Goal: Find specific page/section: Find specific page/section

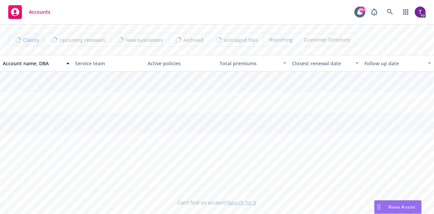
click at [238, 201] on link "Search for it" at bounding box center [243, 202] width 28 height 7
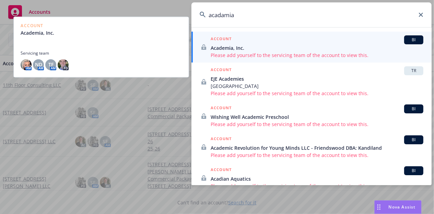
type input "acadamia"
click at [309, 49] on span "Academia, Inc." at bounding box center [317, 47] width 213 height 7
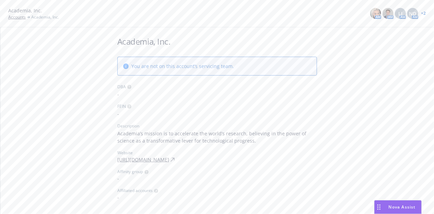
click at [426, 13] on link "+ 2" at bounding box center [423, 13] width 5 height 4
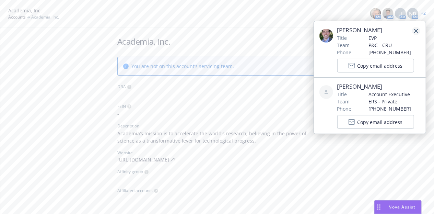
click at [416, 28] on link "close" at bounding box center [416, 31] width 8 height 8
